Goal: Transaction & Acquisition: Purchase product/service

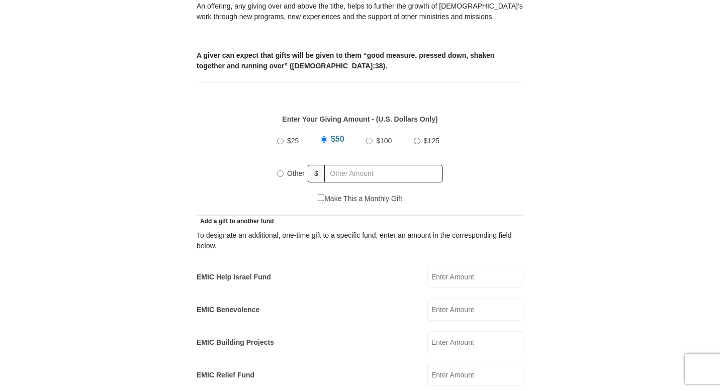
scroll to position [391, 0]
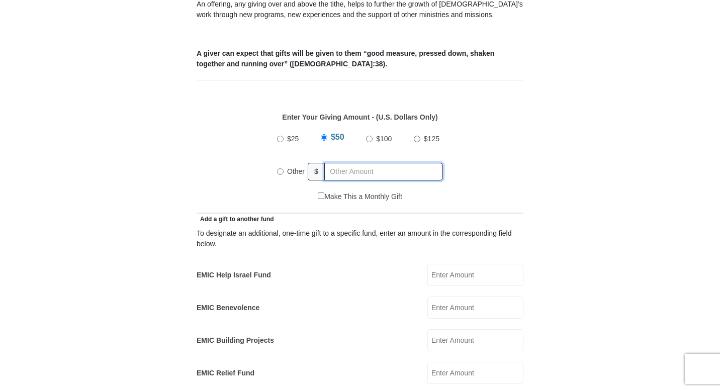
radio input "true"
click at [342, 163] on input "text" at bounding box center [385, 172] width 115 height 18
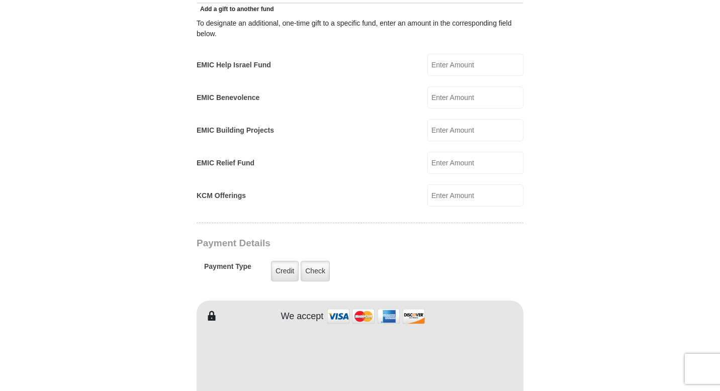
scroll to position [638, 0]
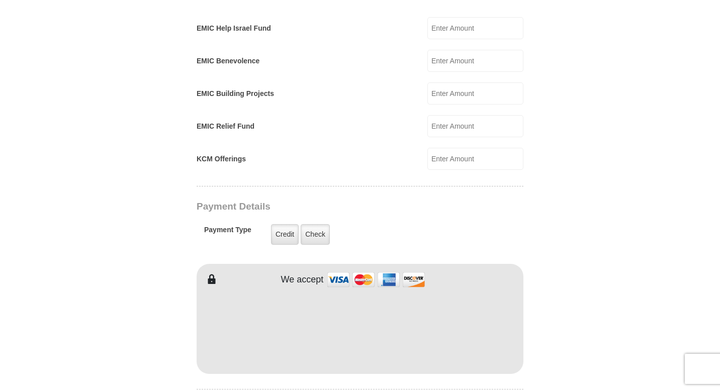
type input "30.00"
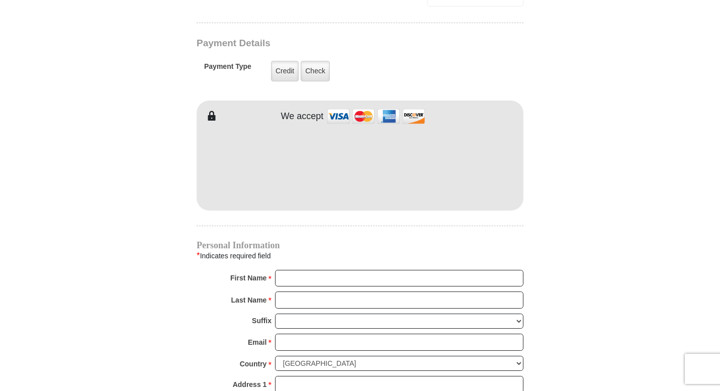
scroll to position [814, 0]
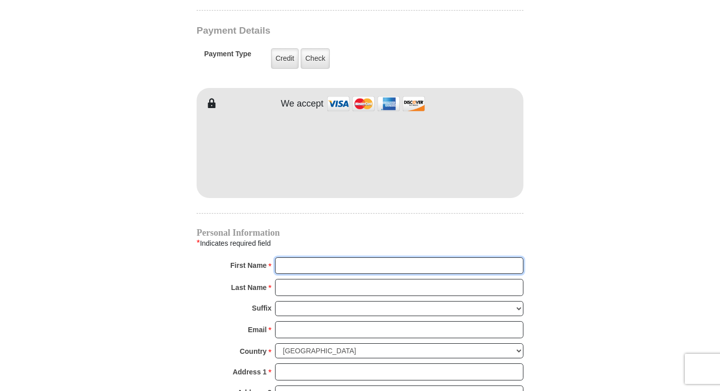
click at [315, 257] on input "First Name *" at bounding box center [399, 265] width 248 height 17
type input "Calvin"
click at [307, 279] on input "Last Name *" at bounding box center [399, 287] width 248 height 17
type input "Ford"
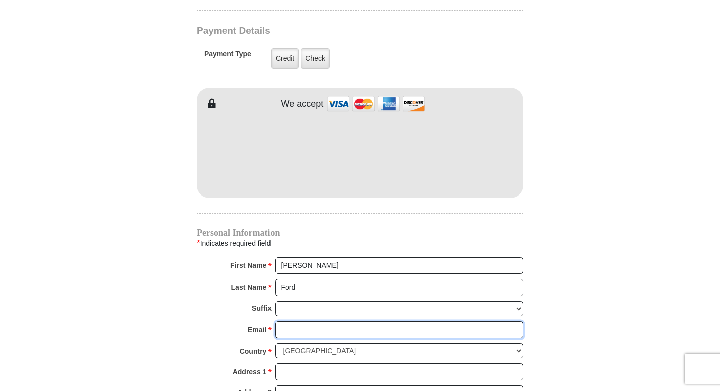
click at [297, 321] on input "Email *" at bounding box center [399, 329] width 248 height 17
type input "S"
type input "rickyford13@gmail.com"
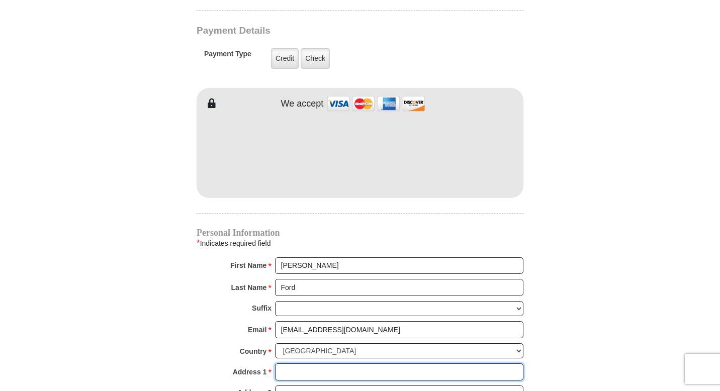
type input "2440 Arroyo Springs Drive"
type input "Grand Prairie"
select select "TX"
type input "75052"
type input "2144350252"
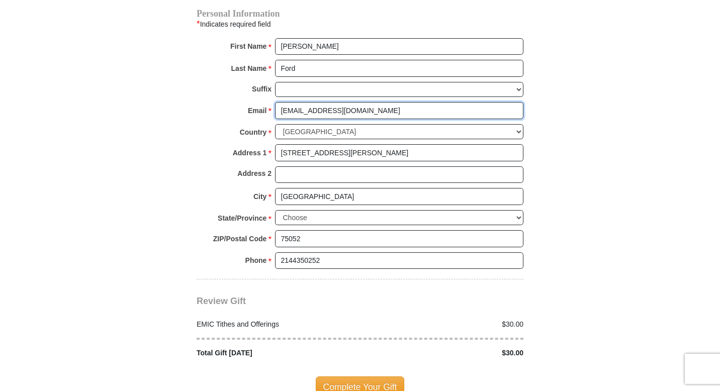
scroll to position [1050, 0]
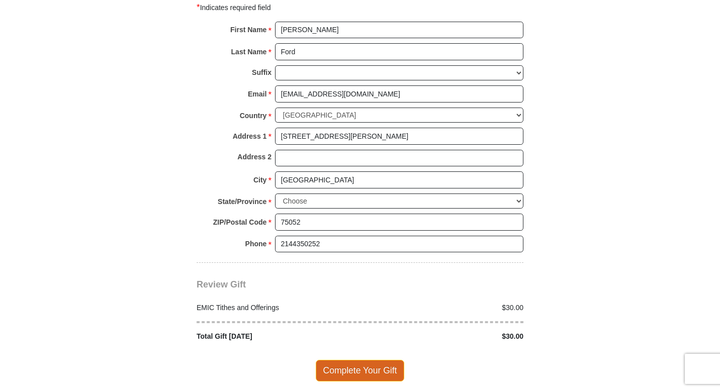
click at [368, 360] on span "Complete Your Gift" at bounding box center [360, 370] width 89 height 21
